Goal: Find specific page/section: Find specific page/section

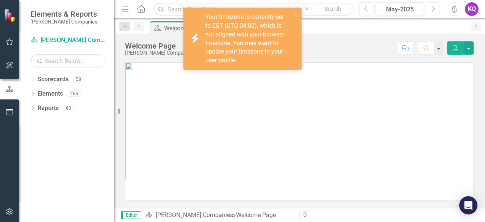
click at [439, 10] on button "Next" at bounding box center [433, 9] width 14 height 14
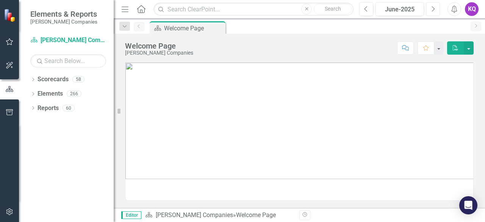
click at [439, 10] on button "Next" at bounding box center [433, 9] width 14 height 14
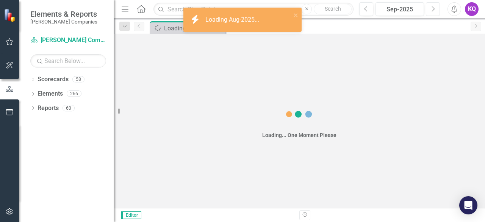
click at [439, 10] on button "Next" at bounding box center [433, 9] width 14 height 14
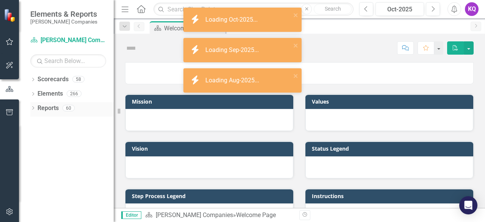
click at [31, 109] on icon "Dropdown" at bounding box center [32, 109] width 5 height 4
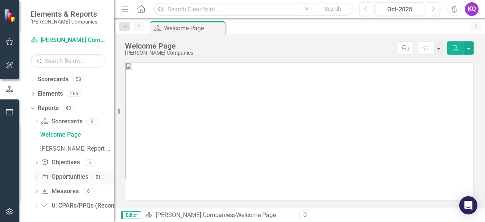
click at [36, 179] on icon "Dropdown" at bounding box center [36, 178] width 5 height 4
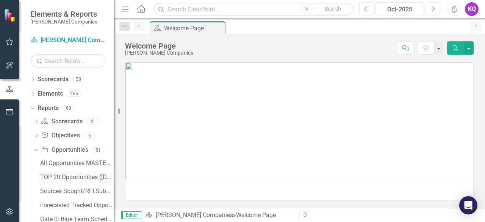
click at [56, 177] on div "TOP 20 Opportunities ([DATE] Process)" at bounding box center [77, 177] width 74 height 7
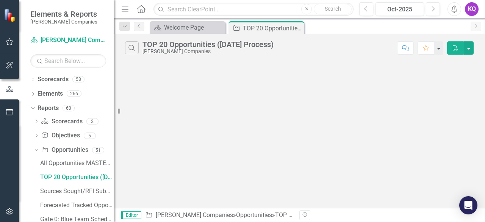
click at [126, 8] on icon "Menu" at bounding box center [125, 9] width 10 height 8
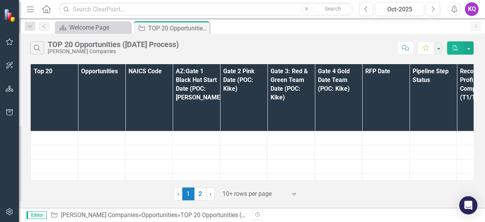
click at [253, 188] on div "10+ rows per page" at bounding box center [255, 193] width 72 height 13
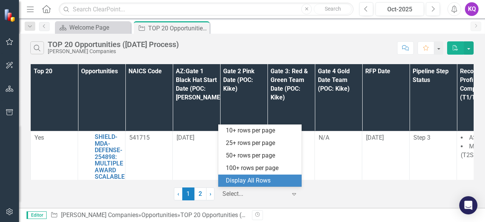
click at [249, 180] on div "Display All Rows" at bounding box center [261, 180] width 71 height 9
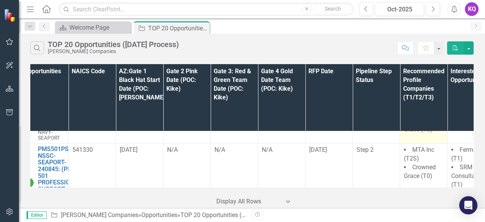
scroll to position [525, 56]
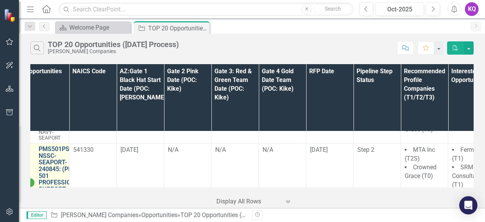
click at [50, 146] on link "PMS501PSS-NSSC-SEAPORT-240845: (PMS 501 PROFESSIONAL SUPPORT SERVICES (SEAPORT …" at bounding box center [61, 179] width 44 height 67
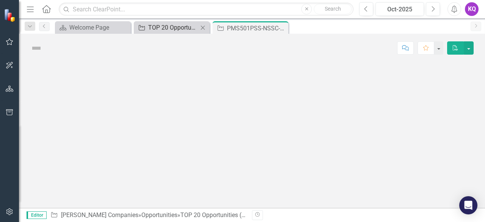
click at [153, 26] on div "TOP 20 Opportunities ([DATE] Process)" at bounding box center [173, 27] width 50 height 9
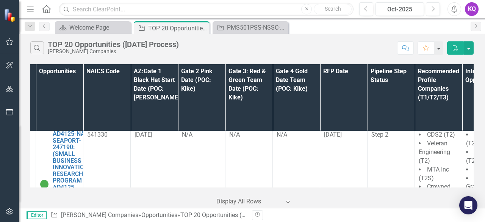
scroll to position [702, 42]
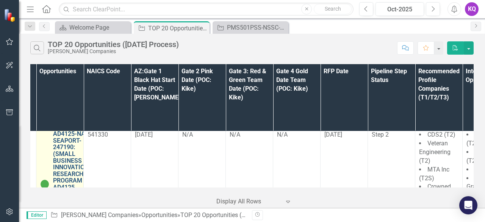
click at [80, 147] on link "AD4125-NASC-SEAPORT-247190: (SMALL BUSINESS INNOVATION RESEARCH PROGRAM AD4125 …" at bounding box center [74, 180] width 42 height 100
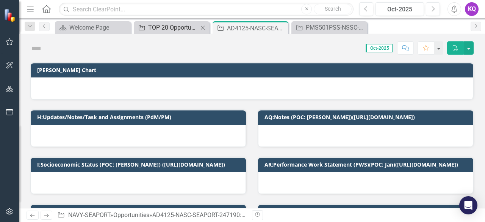
click at [169, 26] on div "TOP 20 Opportunities ([DATE] Process)" at bounding box center [173, 27] width 50 height 9
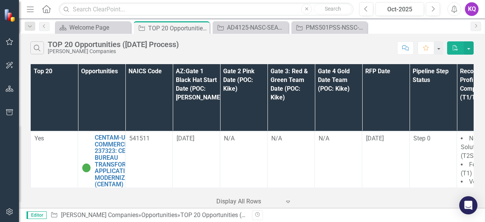
scroll to position [436, 233]
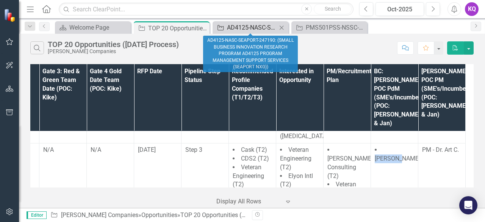
click at [235, 28] on div "AD4125-NASC-SEAPORT-247190: (SMALL BUSINESS INNOVATION RESEARCH PROGRAM AD4125 …" at bounding box center [252, 27] width 50 height 9
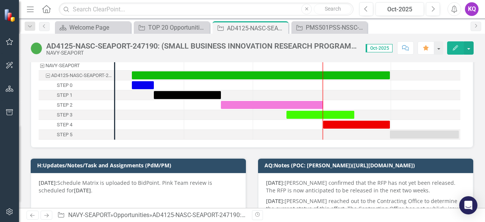
scroll to position [144, 0]
